Goal: Task Accomplishment & Management: Manage account settings

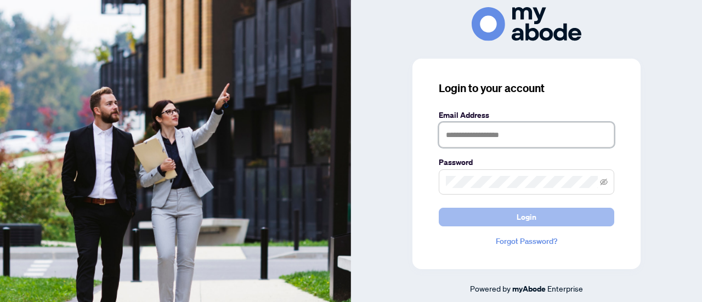
type input "**********"
click at [527, 214] on span "Login" at bounding box center [526, 217] width 20 height 18
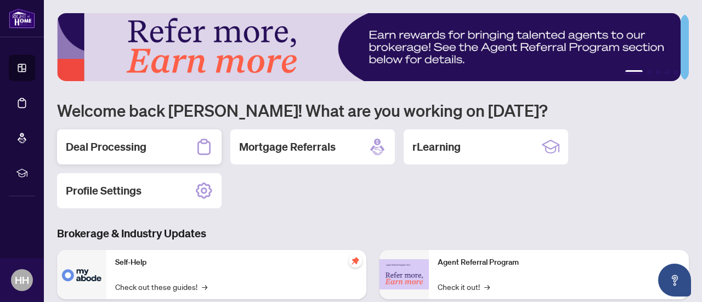
click at [146, 151] on h2 "Deal Processing" at bounding box center [106, 146] width 81 height 15
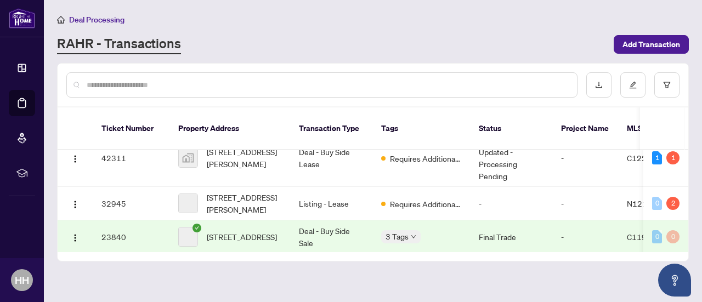
scroll to position [24, 0]
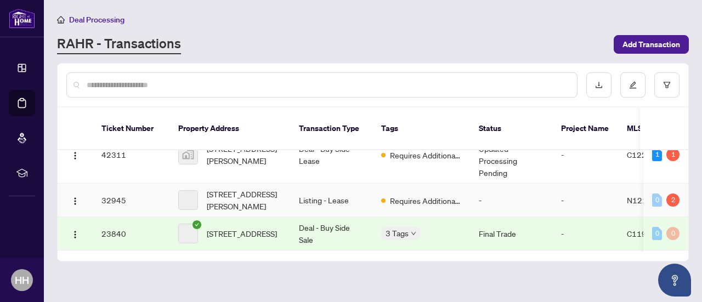
click at [562, 191] on td "-" at bounding box center [585, 200] width 66 height 33
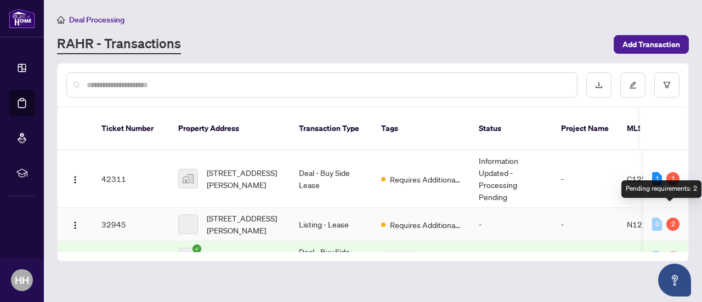
click at [667, 218] on div "2" at bounding box center [672, 224] width 13 height 13
click at [670, 218] on div "2" at bounding box center [672, 224] width 13 height 13
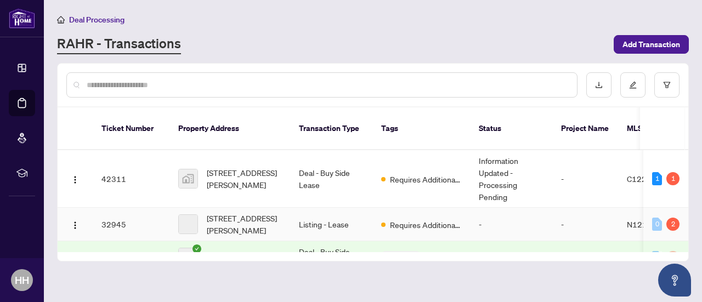
click at [357, 216] on td "Listing - Lease" at bounding box center [331, 224] width 82 height 33
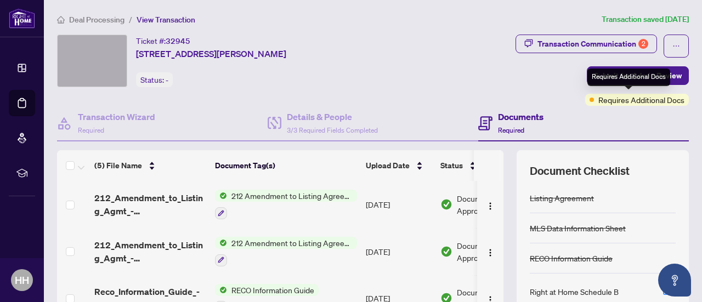
click at [654, 96] on span "Requires Additional Docs" at bounding box center [641, 100] width 86 height 12
click at [644, 103] on span "Requires Additional Docs" at bounding box center [641, 100] width 86 height 12
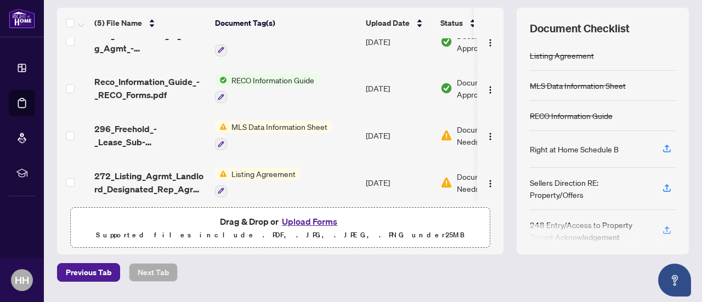
scroll to position [73, 0]
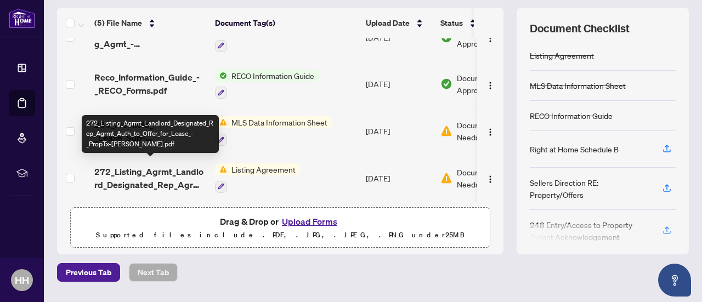
click at [202, 168] on span "272_Listing_Agrmt_Landlord_Designated_Rep_Agrmt_Auth_to_Offer_for_Lease_-_PropT…" at bounding box center [150, 178] width 112 height 26
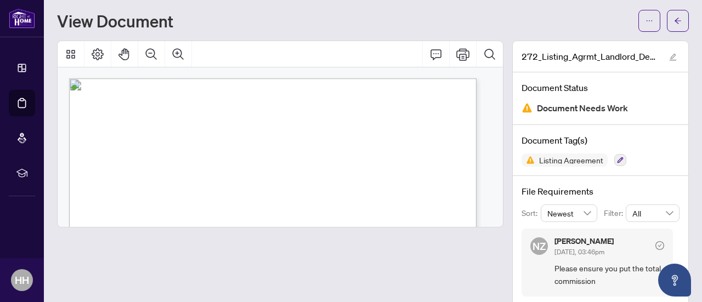
scroll to position [23, 0]
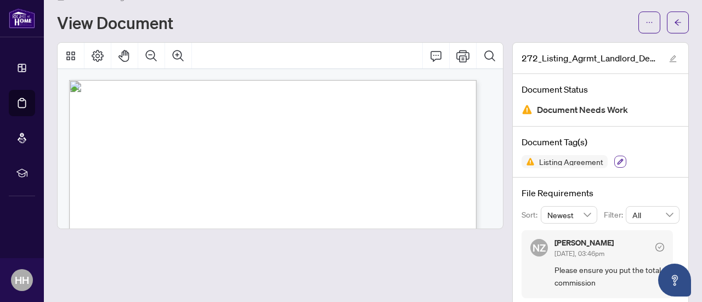
click at [617, 160] on icon "button" at bounding box center [620, 161] width 7 height 7
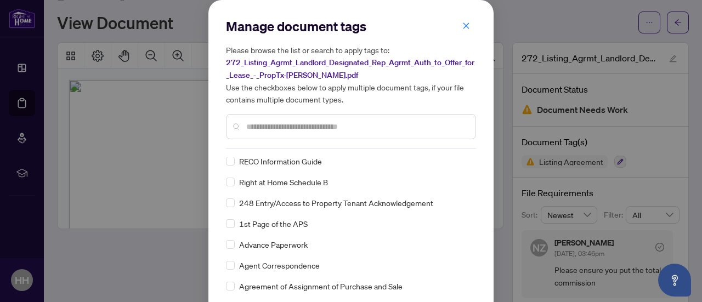
scroll to position [0, 0]
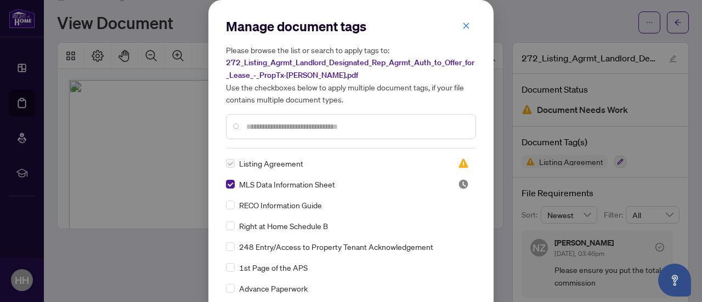
click at [229, 162] on label at bounding box center [230, 163] width 9 height 12
click at [288, 166] on span "Listing Agreement" at bounding box center [271, 163] width 64 height 12
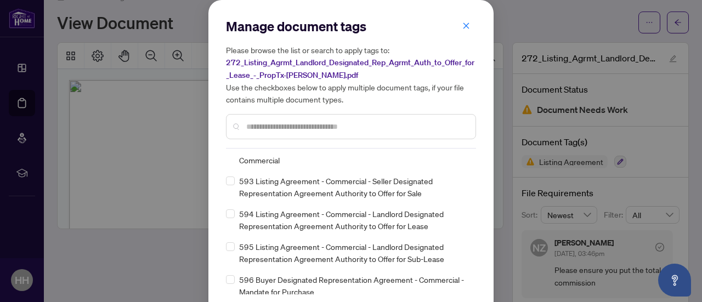
scroll to position [7816, 0]
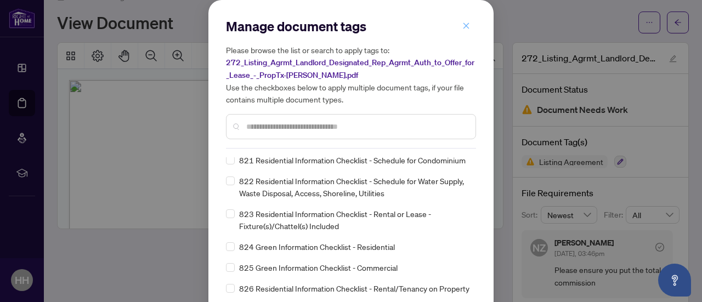
click at [464, 25] on icon "close" at bounding box center [466, 26] width 8 height 8
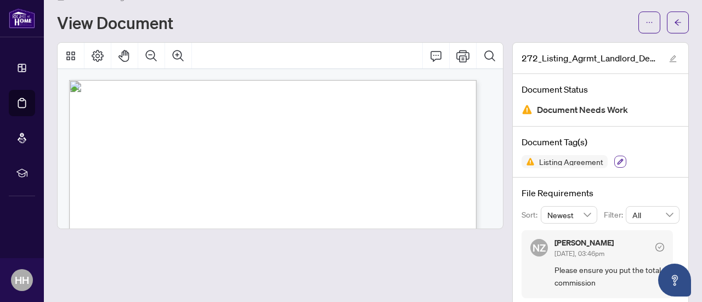
click at [617, 161] on icon "button" at bounding box center [620, 161] width 7 height 7
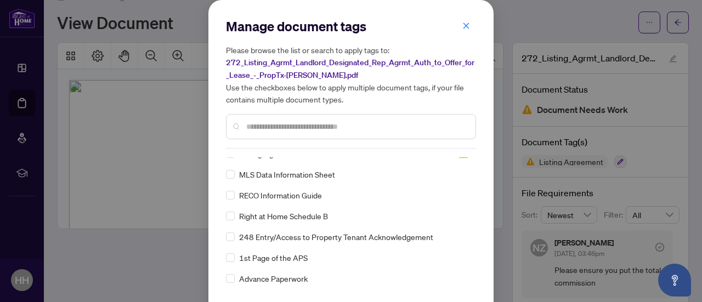
scroll to position [0, 0]
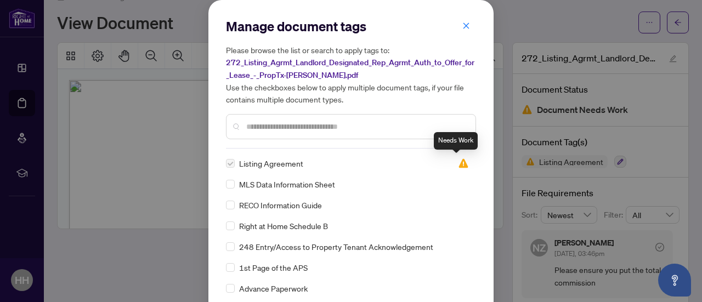
click at [458, 161] on img at bounding box center [463, 163] width 11 height 11
click at [462, 24] on icon "close" at bounding box center [466, 26] width 8 height 8
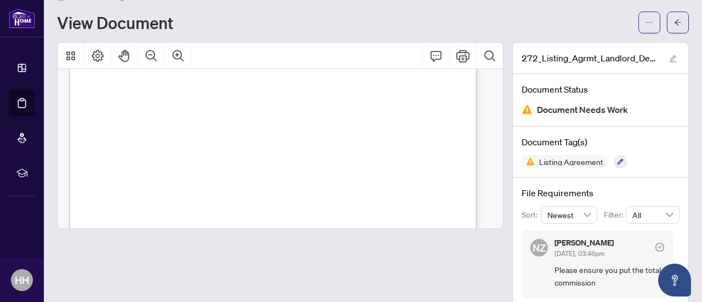
scroll to position [26, 0]
click at [456, 58] on icon "Print" at bounding box center [462, 56] width 13 height 12
click at [667, 24] on button "button" at bounding box center [678, 23] width 22 height 22
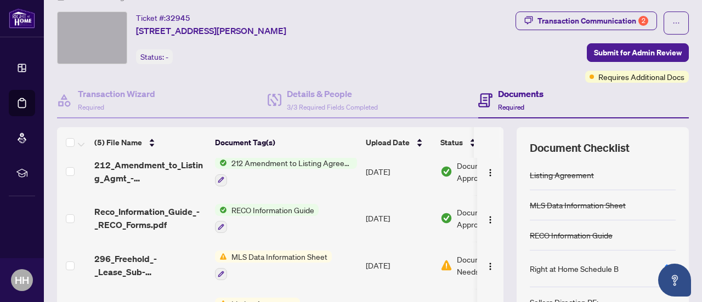
scroll to position [73, 0]
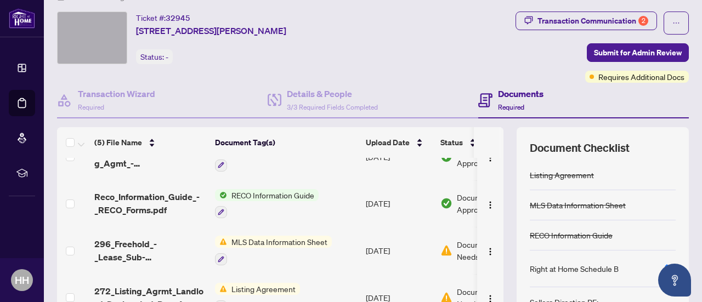
click at [278, 237] on span "MLS Data Information Sheet" at bounding box center [279, 242] width 105 height 12
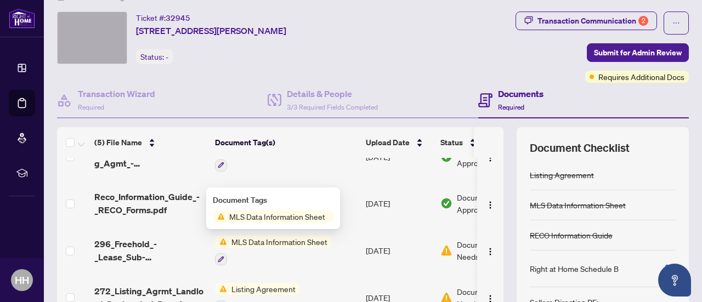
click at [289, 236] on span "MLS Data Information Sheet" at bounding box center [279, 242] width 105 height 12
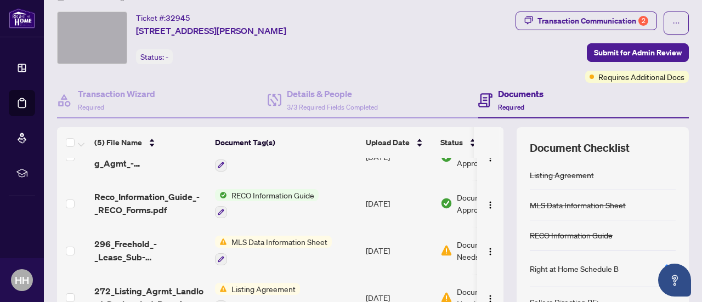
click at [417, 243] on td "Apr/30/2025" at bounding box center [398, 250] width 75 height 47
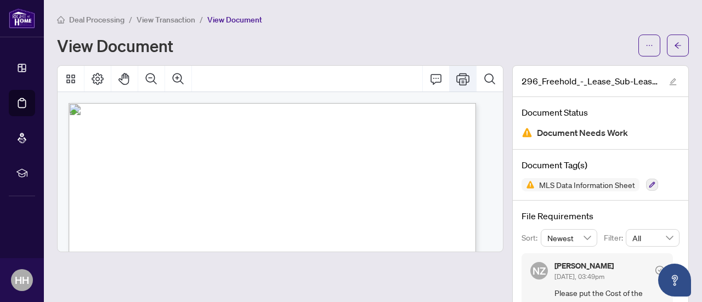
click at [461, 80] on icon "Print" at bounding box center [462, 79] width 13 height 12
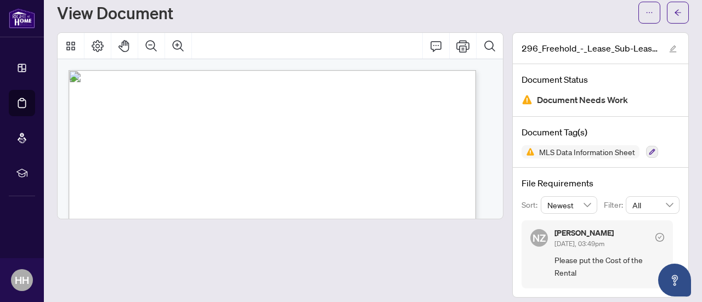
scroll to position [38, 0]
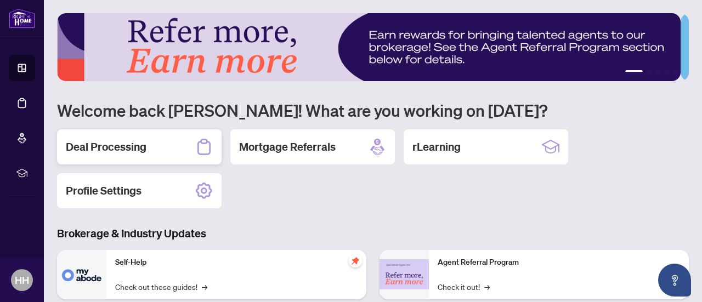
click at [131, 143] on h2 "Deal Processing" at bounding box center [106, 146] width 81 height 15
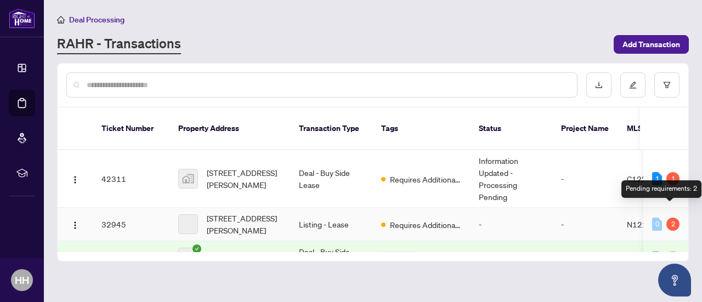
click at [671, 218] on div "2" at bounding box center [672, 224] width 13 height 13
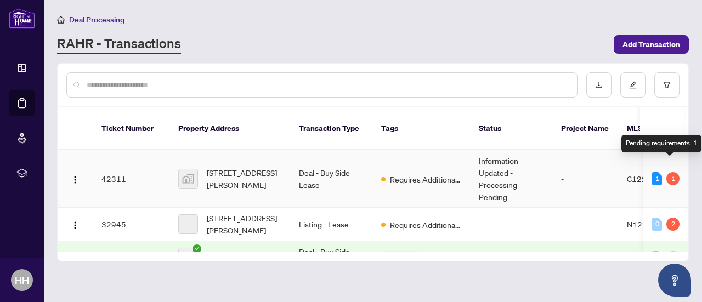
click at [667, 172] on div "1" at bounding box center [672, 178] width 13 height 13
click at [429, 173] on td "Requires Additional Docs" at bounding box center [421, 179] width 98 height 58
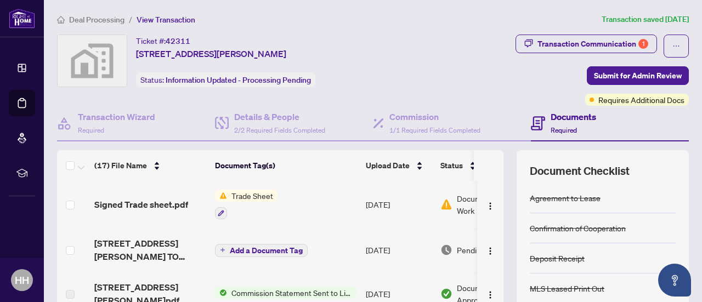
click at [432, 201] on td "Jul/22/2025" at bounding box center [398, 204] width 75 height 47
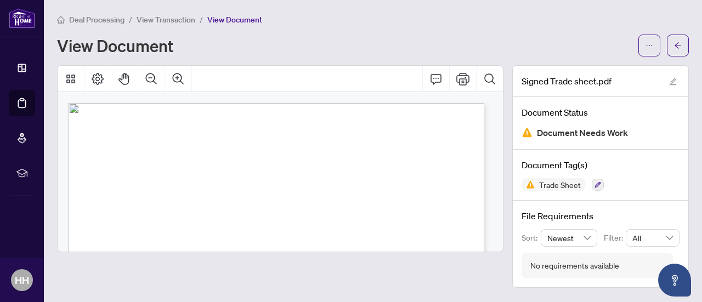
click at [446, 274] on div at bounding box center [280, 176] width 446 height 223
click at [685, 43] on button "button" at bounding box center [678, 46] width 22 height 22
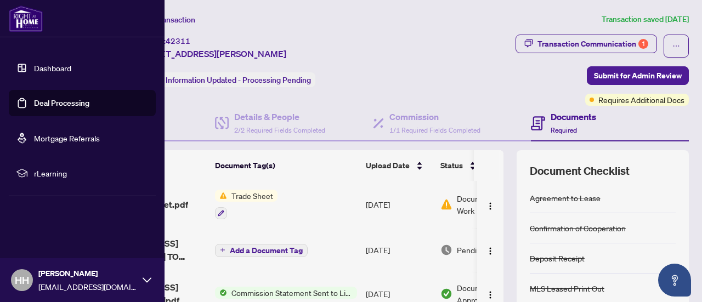
click at [67, 103] on link "Deal Processing" at bounding box center [61, 103] width 55 height 10
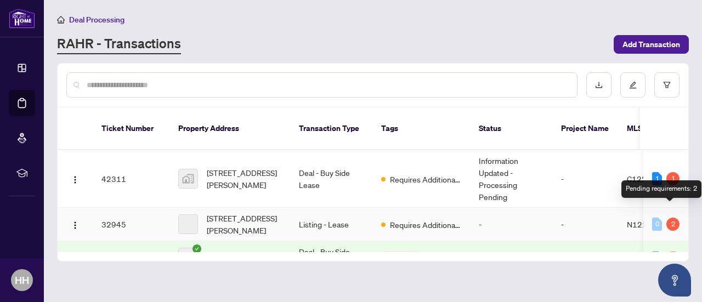
click at [667, 218] on div "2" at bounding box center [672, 224] width 13 height 13
click at [621, 214] on td "N12114494" at bounding box center [651, 224] width 66 height 33
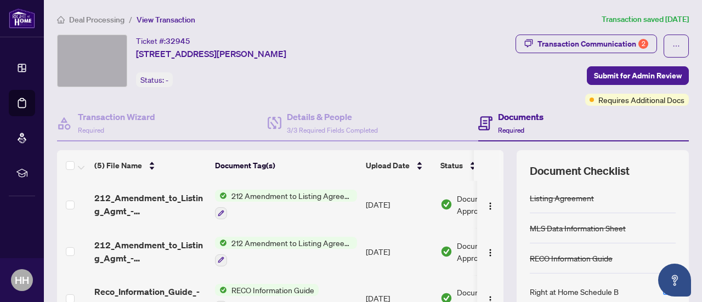
scroll to position [4, 0]
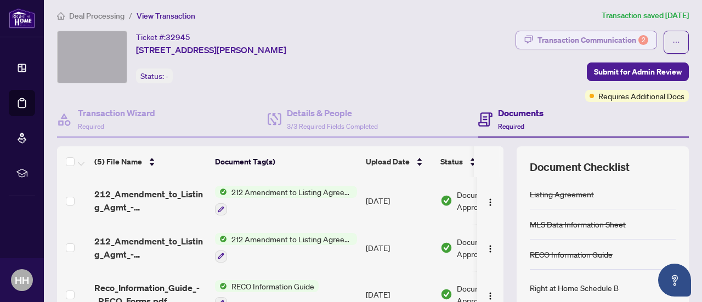
click at [619, 41] on div "Transaction Communication 2" at bounding box center [592, 40] width 111 height 18
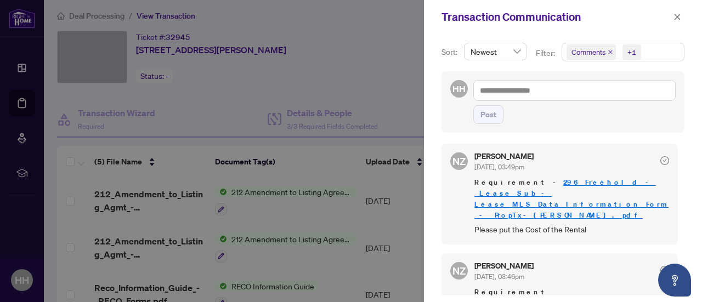
scroll to position [0, 0]
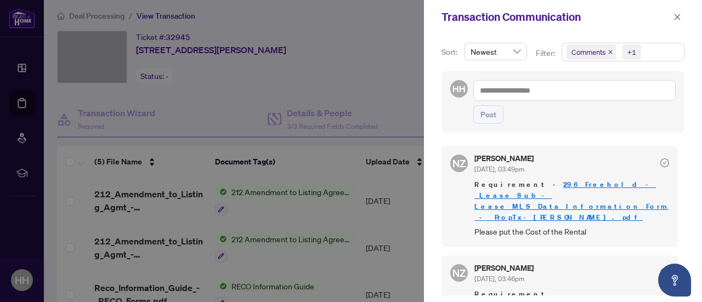
click at [567, 195] on link "296_Freehold_-_Lease_Sub-Lease_MLS_Data_Information_Form_-_PropTx-[PERSON_NAME]…" at bounding box center [571, 201] width 194 height 42
click at [546, 184] on link "296_Freehold_-_Lease_Sub-Lease_MLS_Data_Information_Form_-_PropTx-[PERSON_NAME]…" at bounding box center [571, 201] width 194 height 42
click at [683, 19] on button "button" at bounding box center [677, 16] width 14 height 13
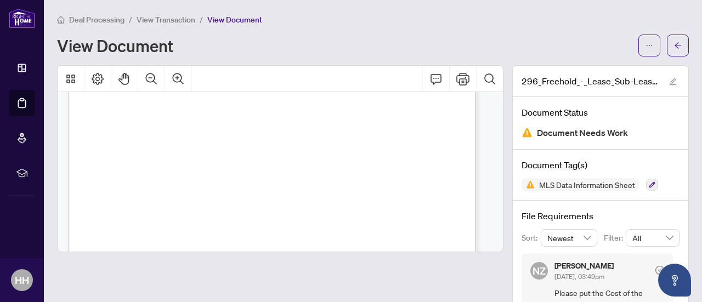
scroll to position [2741, 0]
click at [494, 244] on div "LEASE PRICE AMOUNTS/DATES CONTRACT COMMENCEMENT / / MM DD YYYY EXPIRY DATE / / …" at bounding box center [276, 172] width 437 height 160
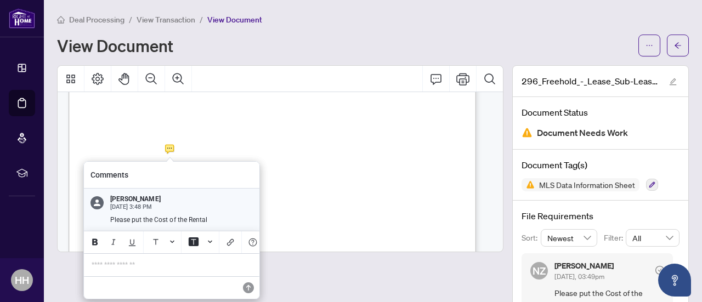
click at [141, 270] on p "**********" at bounding box center [172, 264] width 160 height 9
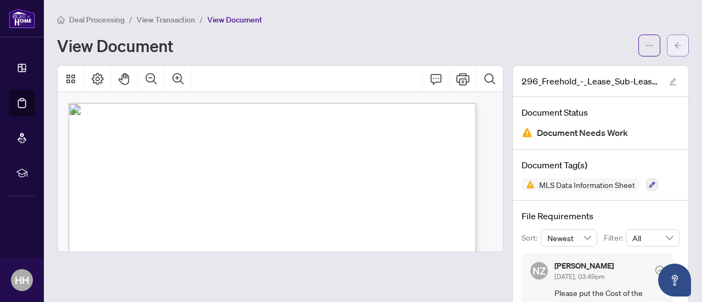
click at [673, 39] on button "button" at bounding box center [678, 46] width 22 height 22
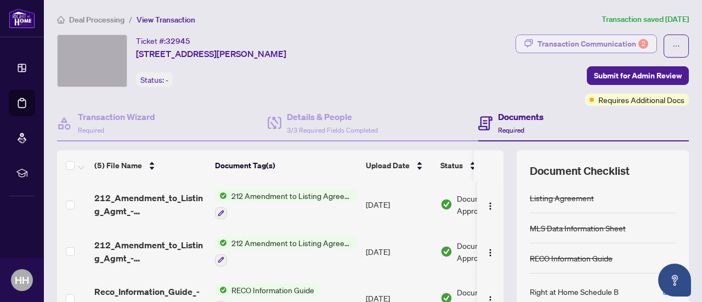
click at [612, 43] on div "Transaction Communication 2" at bounding box center [592, 44] width 111 height 18
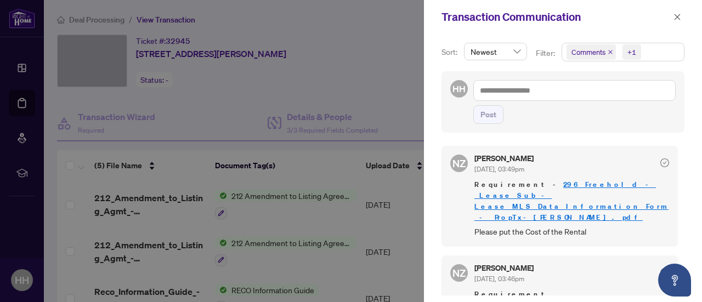
click at [673, 17] on icon "close" at bounding box center [677, 17] width 8 height 8
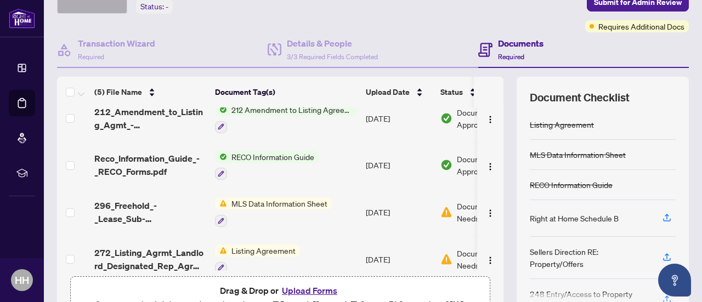
scroll to position [73, 0]
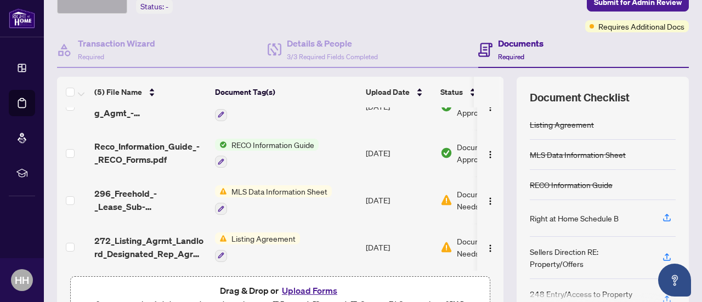
click at [453, 194] on div "Document Needs Work 1" at bounding box center [482, 200] width 84 height 24
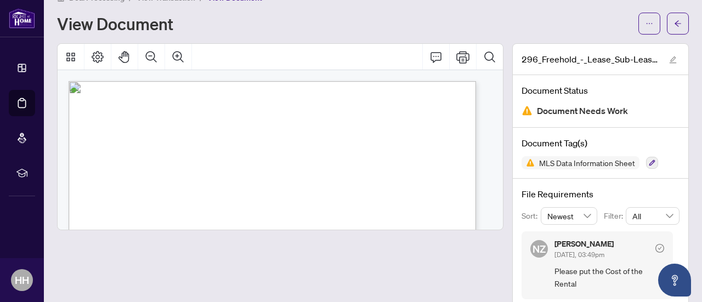
scroll to position [38, 0]
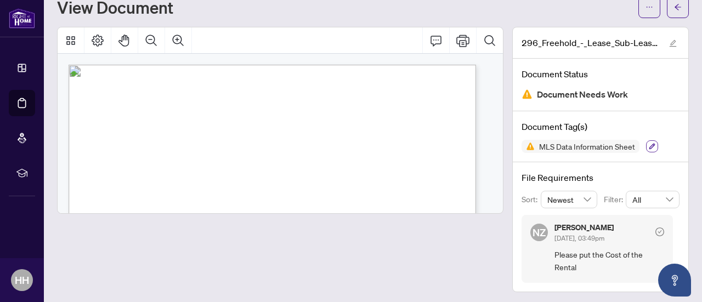
click at [648, 145] on icon "button" at bounding box center [651, 146] width 7 height 7
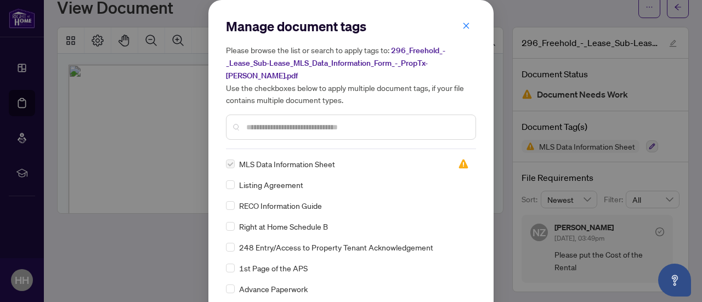
click at [349, 121] on input "text" at bounding box center [356, 127] width 220 height 12
click at [463, 22] on icon "close" at bounding box center [466, 26] width 8 height 8
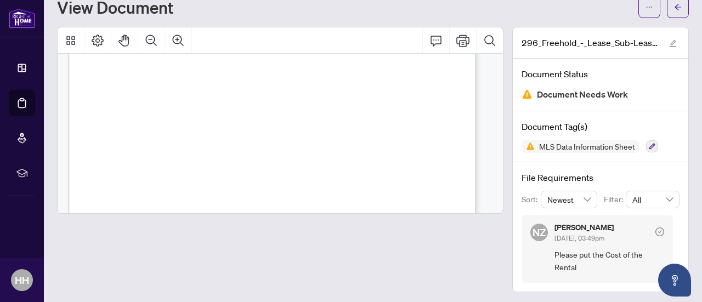
scroll to position [0, 0]
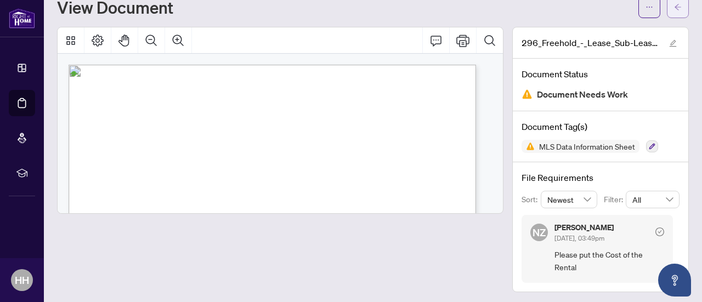
click at [676, 3] on button "button" at bounding box center [678, 7] width 22 height 22
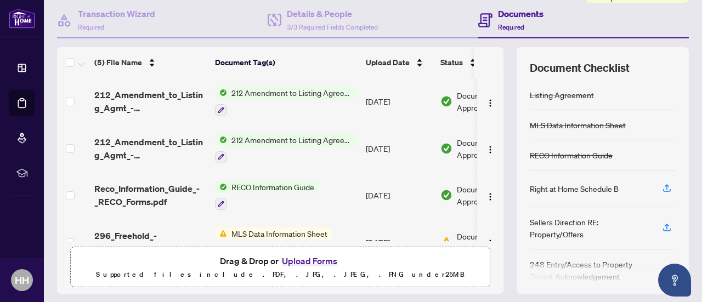
scroll to position [109, 0]
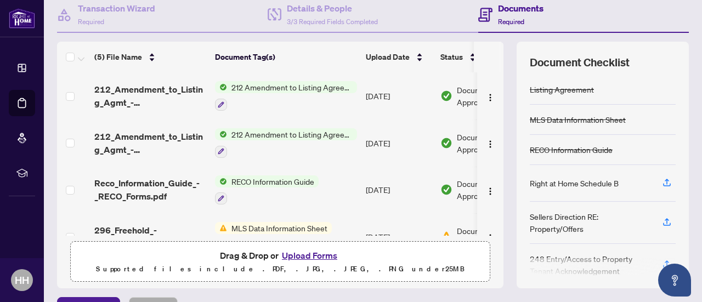
click at [597, 120] on div "MLS Data Information Sheet" at bounding box center [578, 119] width 96 height 12
drag, startPoint x: 494, startPoint y: 170, endPoint x: 496, endPoint y: 176, distance: 5.7
click at [496, 176] on div "(5) File Name Document Tag(s) Upload Date Status 212_Amendment_to_Listing_Agmt_…" at bounding box center [373, 165] width 632 height 247
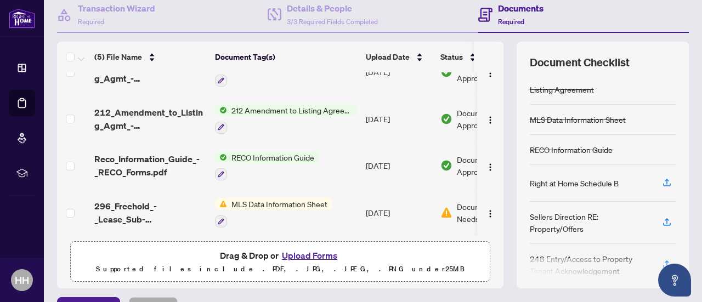
scroll to position [27, 0]
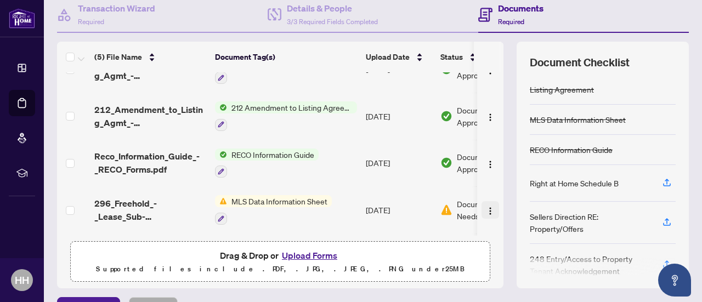
click at [486, 207] on img "button" at bounding box center [490, 211] width 9 height 9
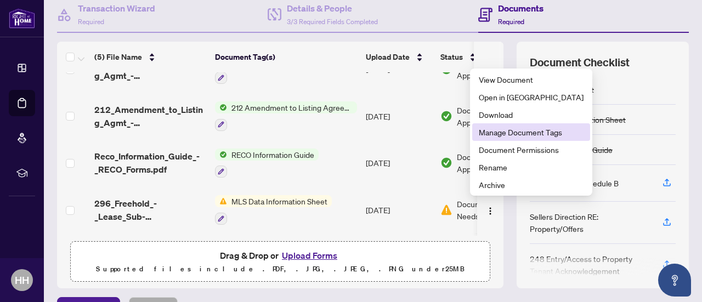
click at [517, 131] on span "Manage Document Tags" at bounding box center [531, 132] width 105 height 12
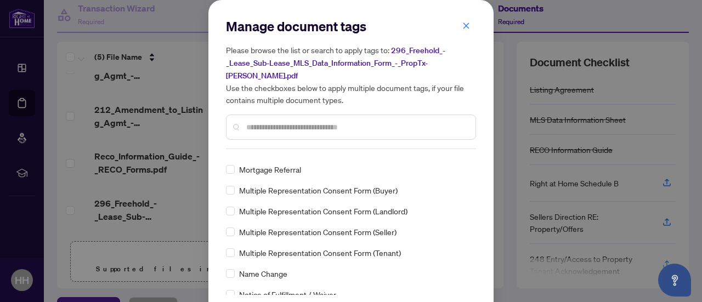
scroll to position [0, 0]
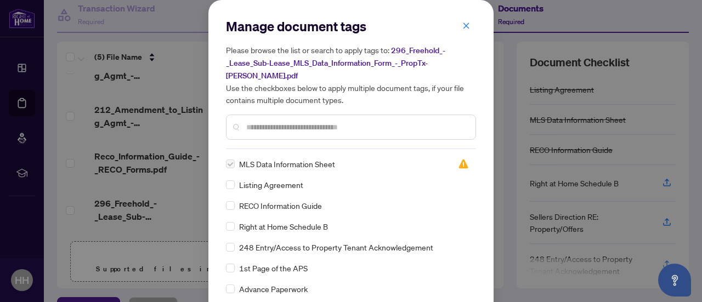
click at [355, 121] on input "text" at bounding box center [356, 127] width 220 height 12
click at [464, 27] on icon "close" at bounding box center [466, 25] width 6 height 6
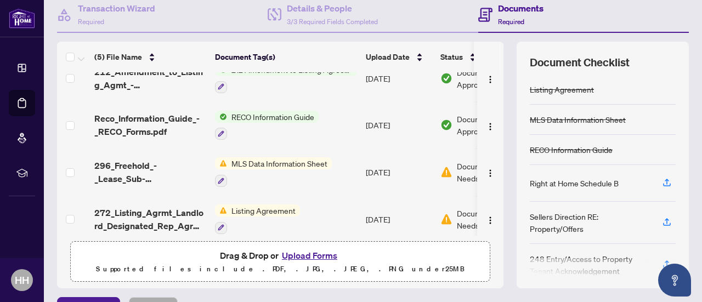
scroll to position [73, 0]
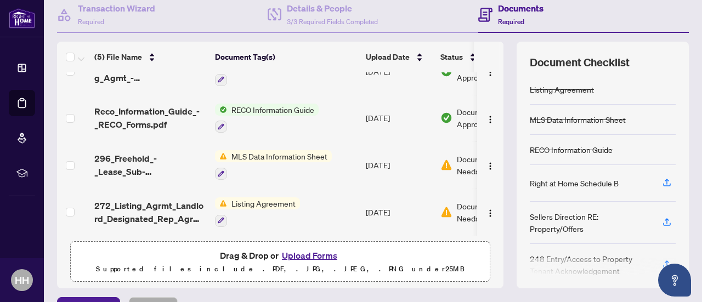
click at [323, 253] on button "Upload Forms" at bounding box center [309, 255] width 62 height 14
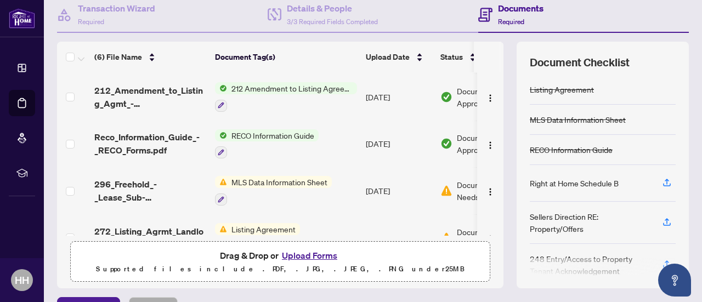
scroll to position [109, 0]
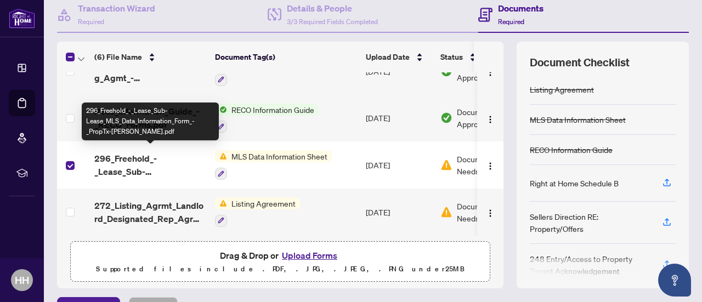
click at [128, 161] on span "296_Freehold_-_Lease_Sub-Lease_MLS_Data_Information_Form_-_PropTx-OREA.pdf" at bounding box center [150, 165] width 112 height 26
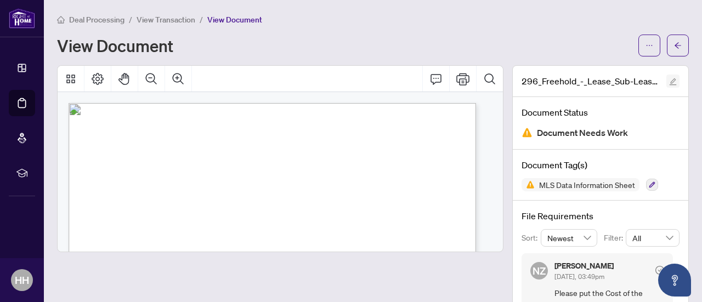
click at [669, 81] on icon "edit" at bounding box center [672, 81] width 7 height 7
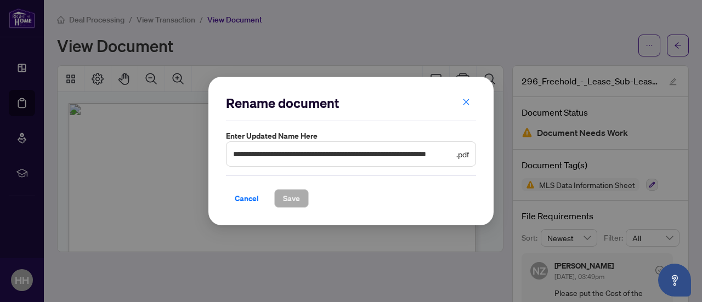
click at [466, 156] on span ".pdf" at bounding box center [462, 154] width 13 height 12
click at [469, 155] on span "**********" at bounding box center [351, 153] width 250 height 25
click at [468, 106] on icon "close" at bounding box center [466, 102] width 8 height 8
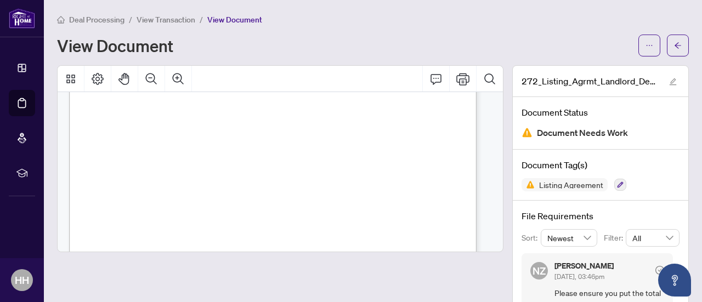
scroll to position [366, 0]
